Goal: Information Seeking & Learning: Check status

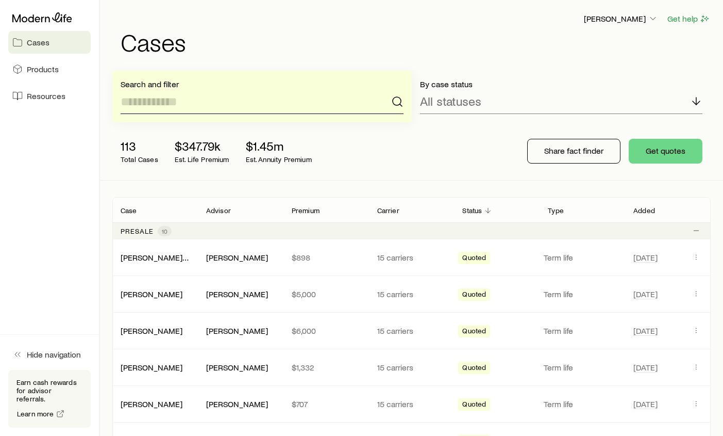
click at [222, 98] on input at bounding box center [262, 101] width 283 height 25
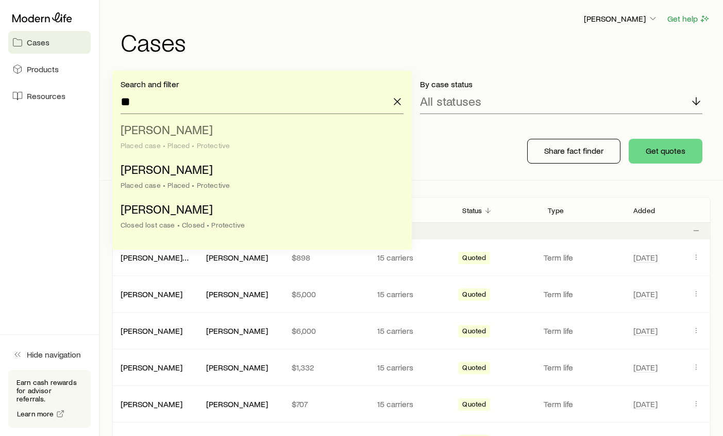
click at [223, 137] on li "Mcaab, [PERSON_NAME] case • Placed • Protective" at bounding box center [259, 138] width 277 height 40
type input "**********"
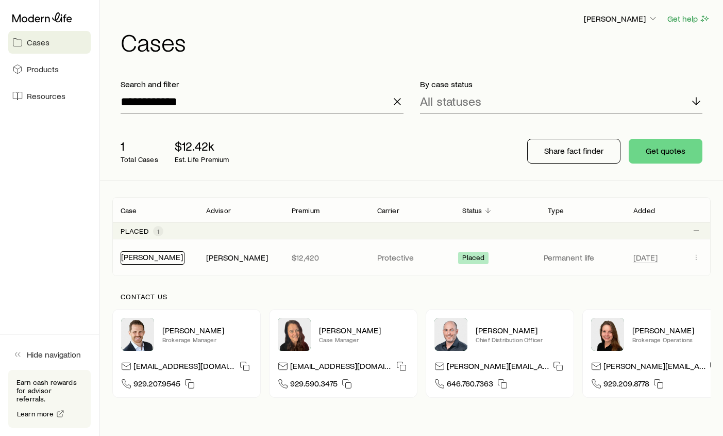
click at [149, 256] on link "[PERSON_NAME]" at bounding box center [152, 257] width 62 height 10
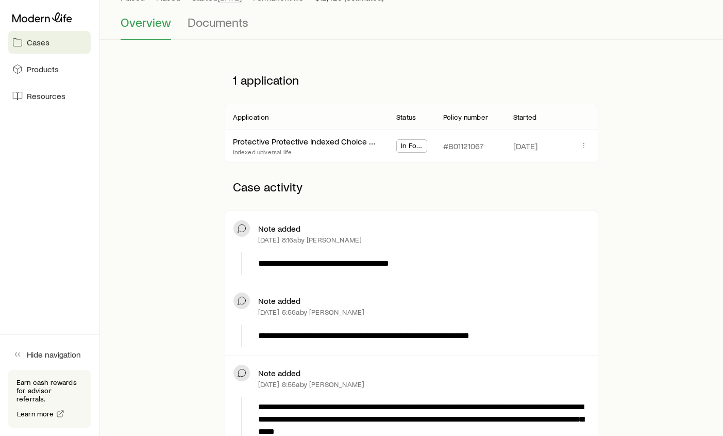
scroll to position [103, 0]
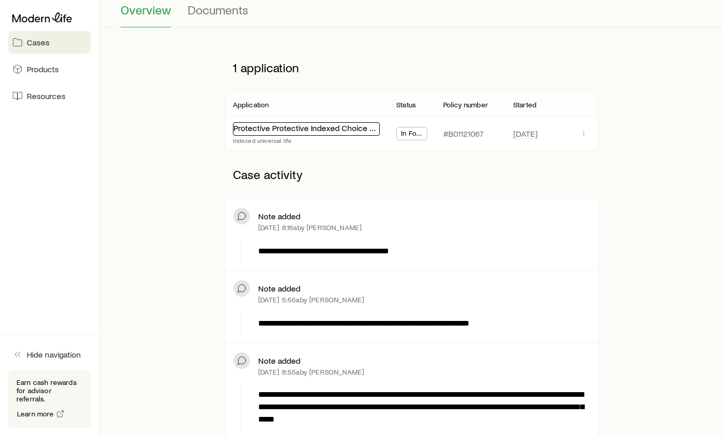
click at [277, 128] on link "Protective Protective Indexed Choice UL 9-23" at bounding box center [315, 128] width 164 height 10
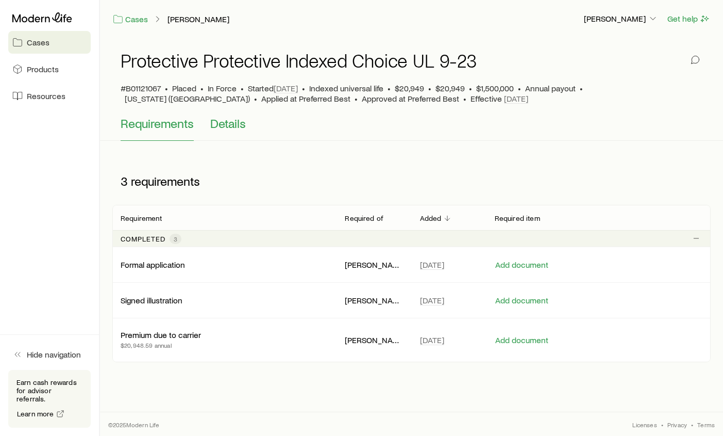
click at [225, 126] on span "Details" at bounding box center [228, 123] width 36 height 14
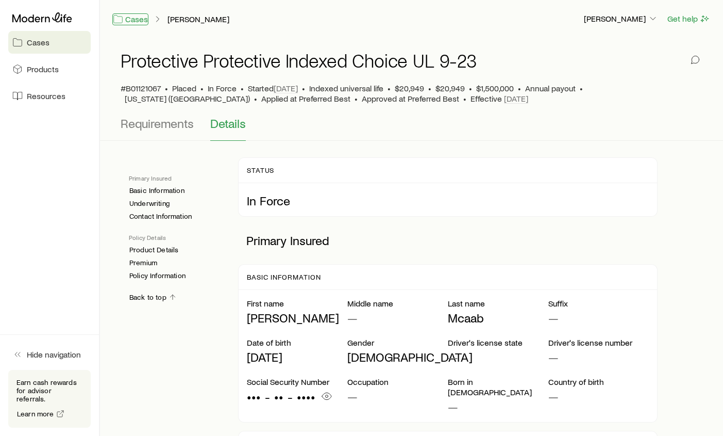
click at [128, 16] on link "Cases" at bounding box center [130, 19] width 36 height 12
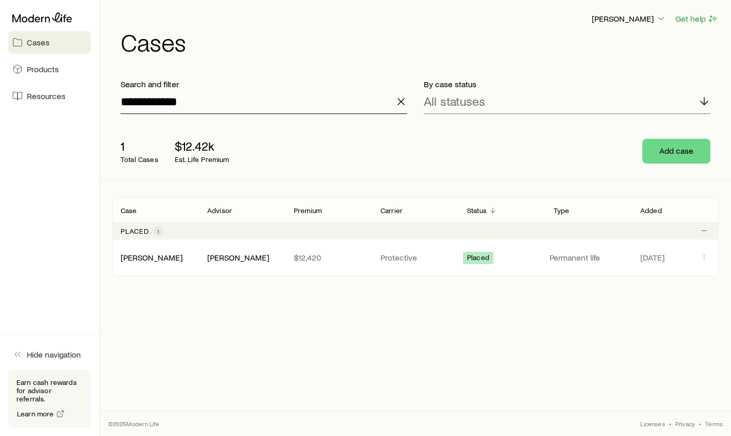
click at [198, 102] on input "**********" at bounding box center [264, 101] width 287 height 25
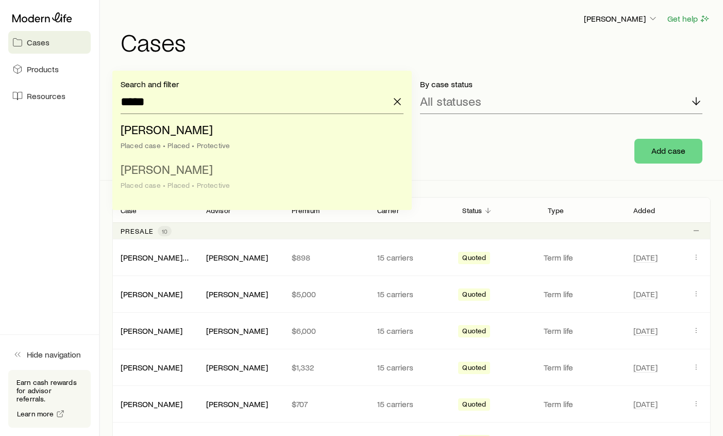
click at [182, 184] on div "Placed case • Placed • Protective" at bounding box center [259, 185] width 277 height 8
type input "**********"
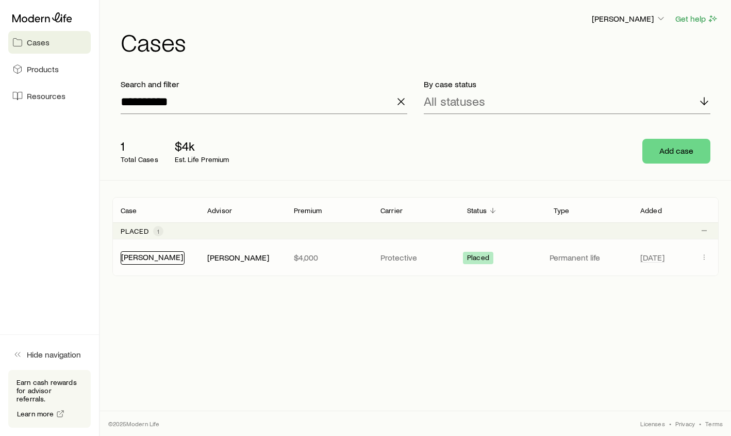
click at [145, 258] on link "[PERSON_NAME]" at bounding box center [152, 257] width 62 height 10
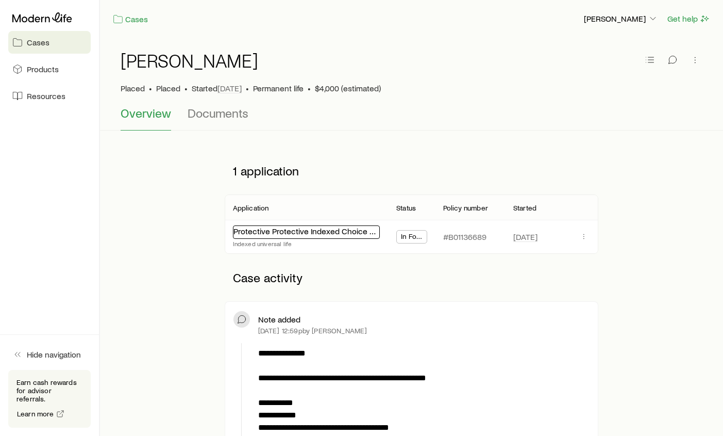
click at [270, 232] on link "Protective Protective Indexed Choice UL 9-23" at bounding box center [315, 231] width 164 height 10
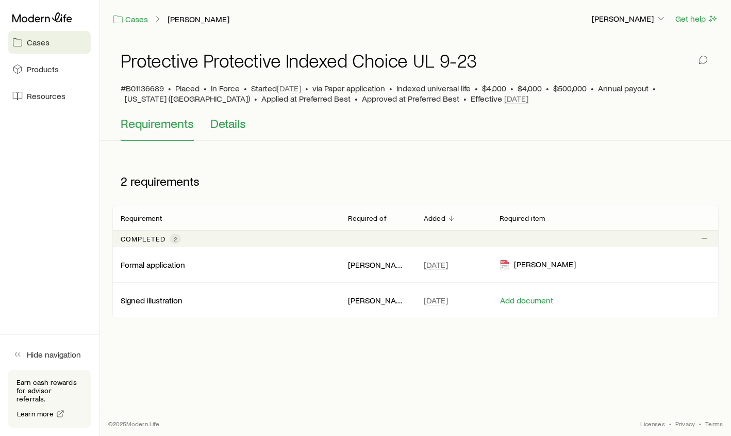
click at [227, 121] on span "Details" at bounding box center [228, 123] width 36 height 14
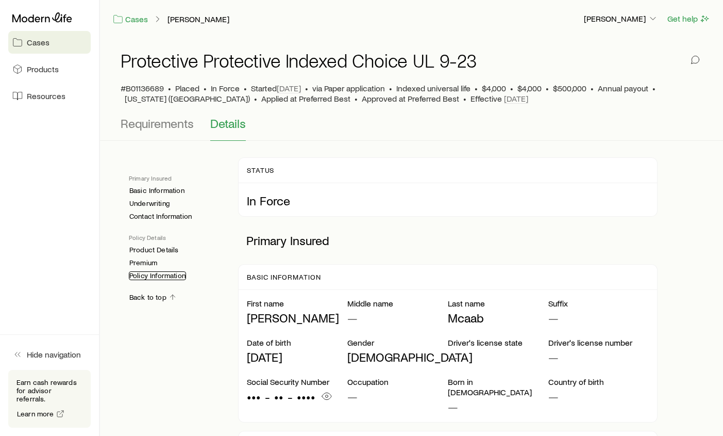
click at [159, 275] on link "Policy Information" at bounding box center [157, 275] width 57 height 9
click at [159, 129] on span "Requirements" at bounding box center [157, 123] width 73 height 14
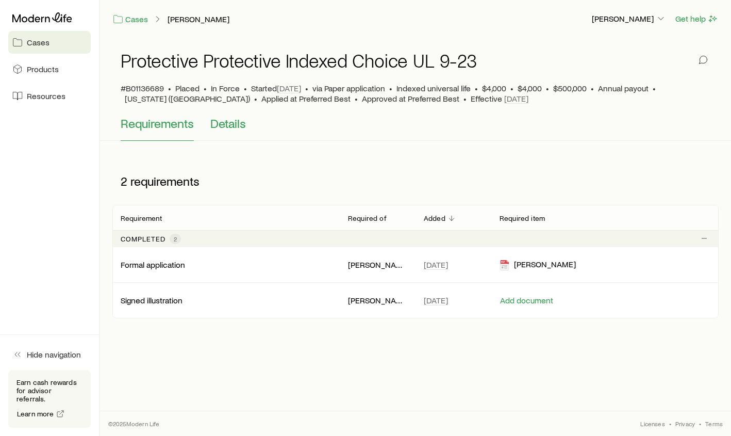
click at [218, 128] on span "Details" at bounding box center [228, 123] width 36 height 14
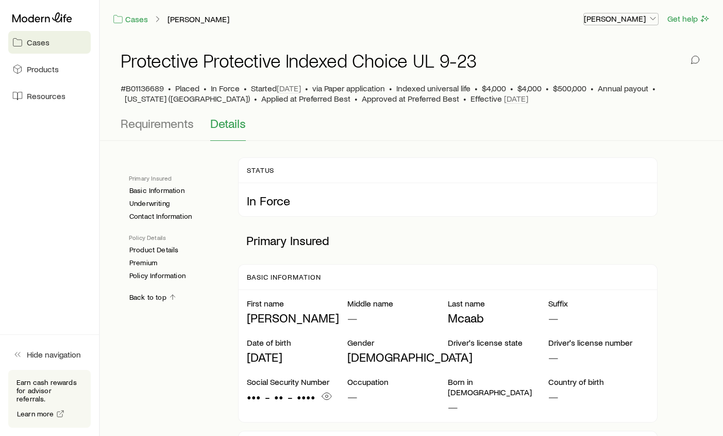
click at [621, 15] on p "[PERSON_NAME]" at bounding box center [621, 18] width 74 height 10
click at [436, 25] on div "Cases [PERSON_NAME]" at bounding box center [343, 18] width 463 height 13
click at [317, 6] on div "Cases [PERSON_NAME], [PERSON_NAME] Get help" at bounding box center [411, 19] width 623 height 38
drag, startPoint x: 685, startPoint y: 222, endPoint x: 687, endPoint y: 215, distance: 6.8
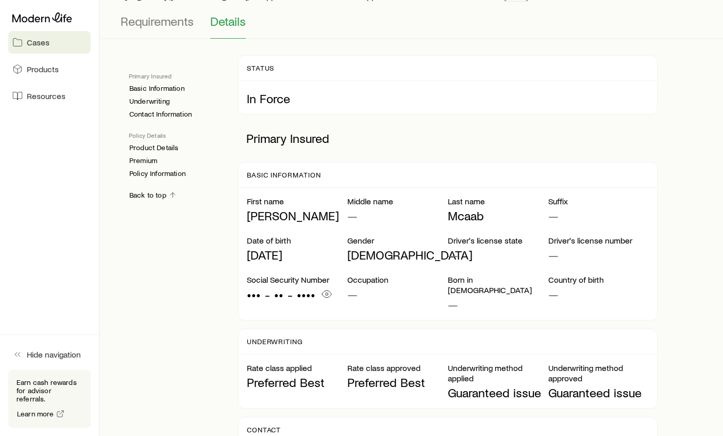
scroll to position [52, 0]
